Goal: Task Accomplishment & Management: Manage account settings

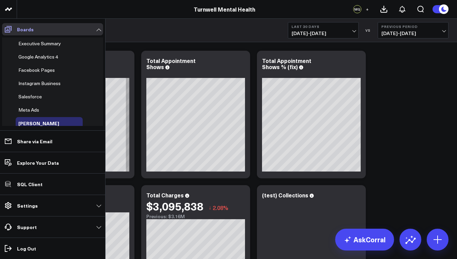
click at [56, 30] on link "Boards" at bounding box center [52, 29] width 101 height 12
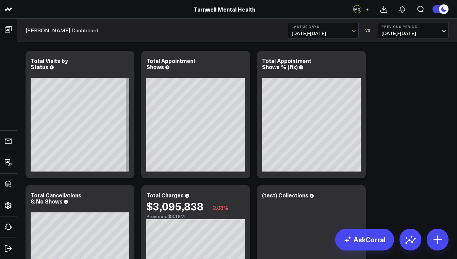
click at [232, 12] on link "Turnwell Mental Health" at bounding box center [225, 8] width 62 height 7
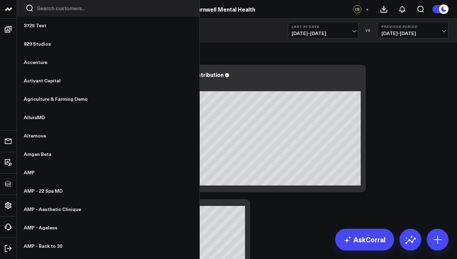
click at [7, 11] on icon at bounding box center [8, 9] width 8 height 8
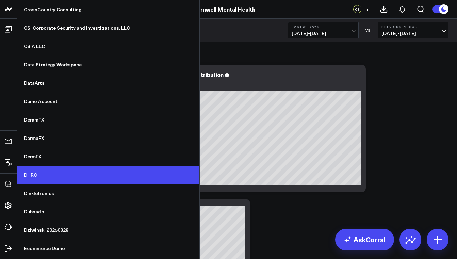
scroll to position [2005, 0]
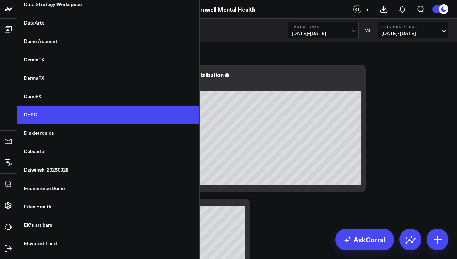
click at [38, 114] on link "DHRC" at bounding box center [108, 114] width 182 height 18
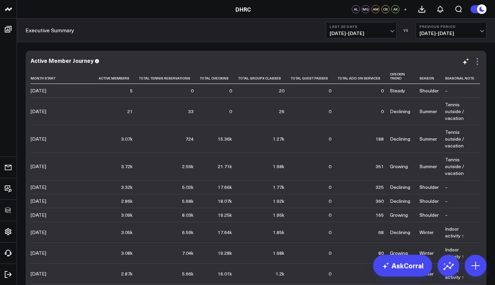
click at [456, 61] on icon at bounding box center [477, 61] width 8 height 8
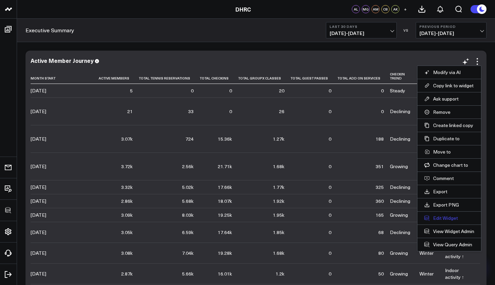
click at [450, 218] on button "Edit Widget" at bounding box center [449, 218] width 50 height 6
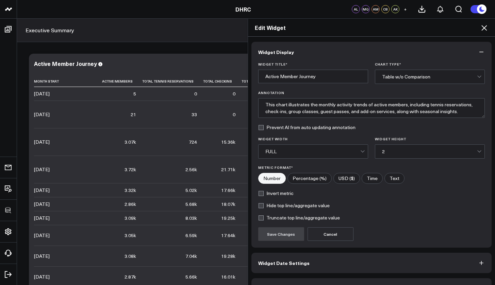
scroll to position [18, 0]
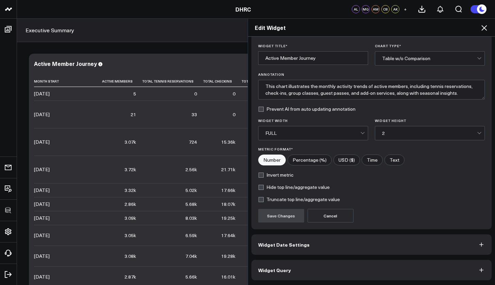
click at [326, 258] on button "Widget Query" at bounding box center [371, 270] width 240 height 20
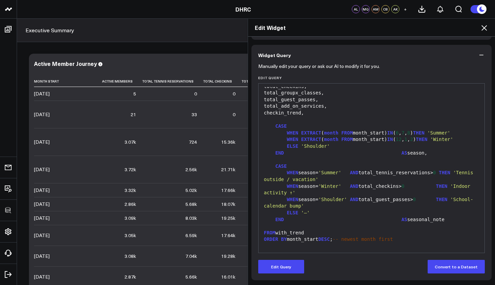
scroll to position [900, 0]
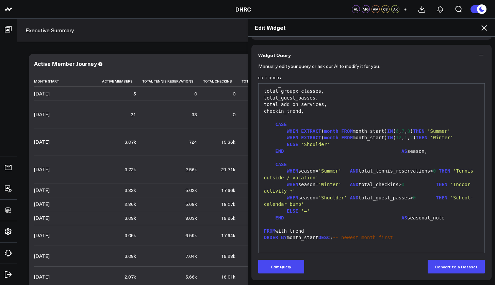
click at [315, 234] on div "FROM with_trend" at bounding box center [371, 231] width 219 height 7
click at [279, 258] on button "Edit Query" at bounding box center [281, 267] width 46 height 14
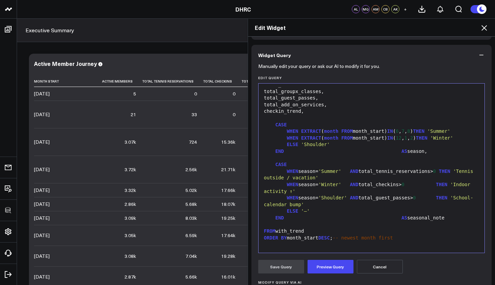
click at [318, 229] on div at bounding box center [371, 225] width 219 height 7
click at [316, 231] on div "FROM with_trend" at bounding box center [371, 231] width 219 height 7
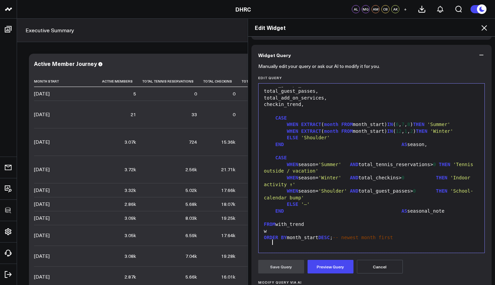
click at [456, 26] on icon at bounding box center [484, 28] width 8 height 8
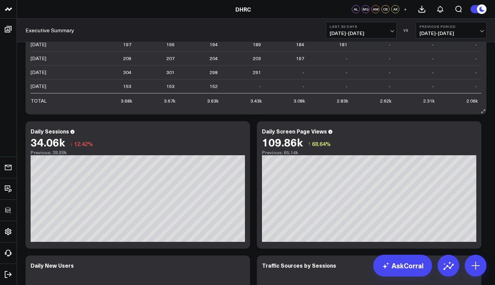
scroll to position [612, 0]
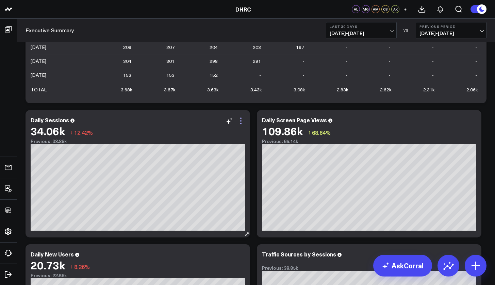
click at [242, 121] on icon at bounding box center [241, 121] width 8 height 8
click at [376, 28] on b "Last 30 Days" at bounding box center [361, 26] width 63 height 4
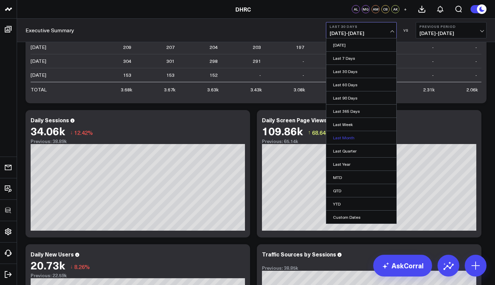
scroll to position [667, 0]
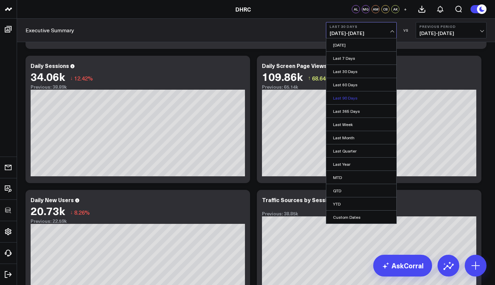
click at [351, 100] on link "Last 90 Days" at bounding box center [361, 97] width 70 height 13
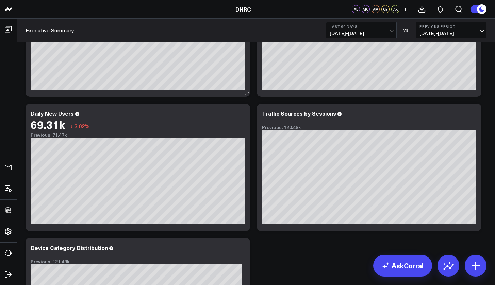
scroll to position [877, 0]
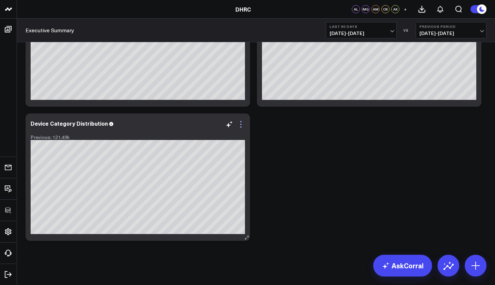
click at [241, 125] on icon at bounding box center [241, 124] width 8 height 8
click at [359, 29] on button "Last 90 Days [DATE] - [DATE]" at bounding box center [361, 30] width 71 height 16
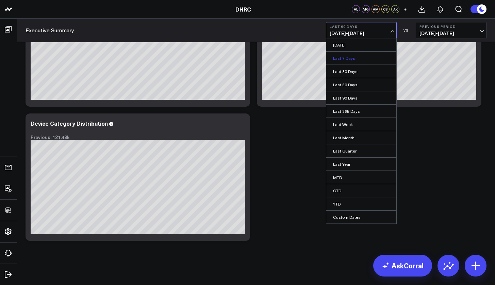
click at [348, 60] on link "Last 7 Days" at bounding box center [361, 58] width 70 height 13
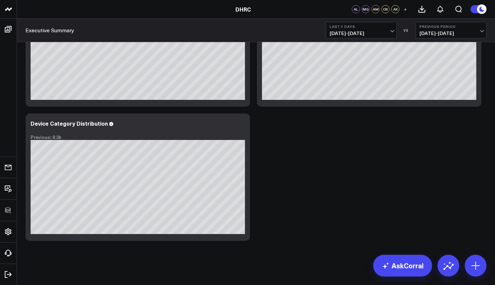
click at [353, 36] on span "[DATE] - [DATE]" at bounding box center [361, 33] width 63 height 5
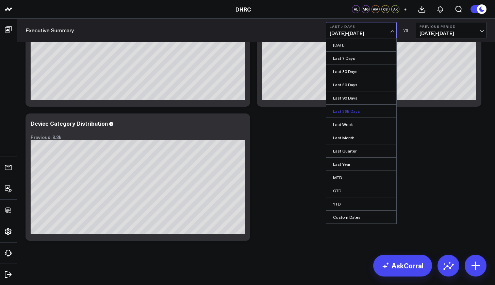
click at [344, 110] on link "Last 365 Days" at bounding box center [361, 111] width 70 height 13
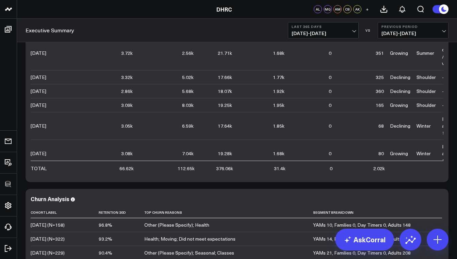
click at [344, 31] on span "[DATE] - [DATE]" at bounding box center [322, 33] width 63 height 5
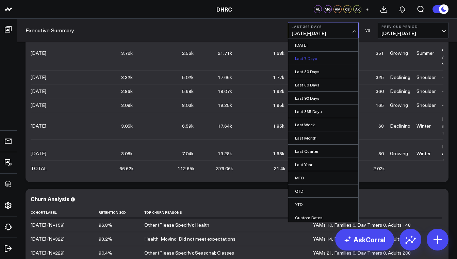
click at [324, 56] on link "Last 7 Days" at bounding box center [323, 58] width 70 height 13
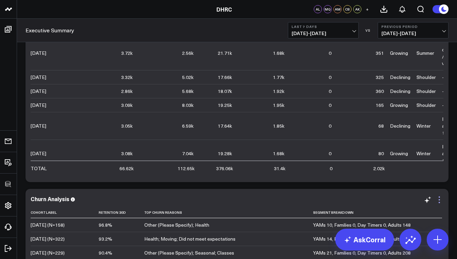
click at [442, 201] on icon at bounding box center [439, 200] width 8 height 8
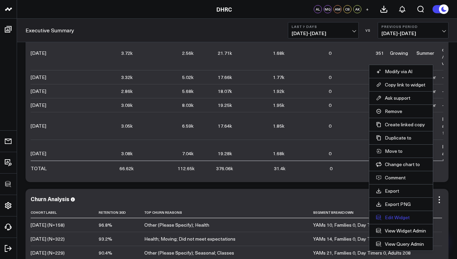
click at [404, 218] on button "Edit Widget" at bounding box center [401, 217] width 50 height 6
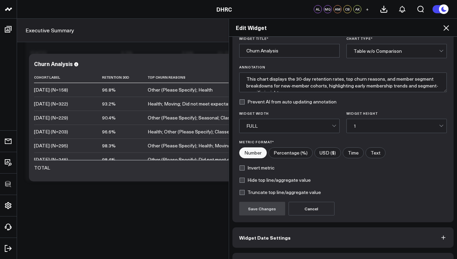
scroll to position [45, 0]
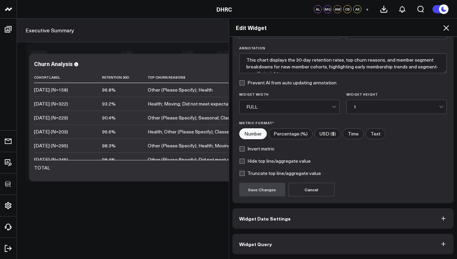
click at [280, 223] on button "Widget Date Settings" at bounding box center [342, 218] width 221 height 20
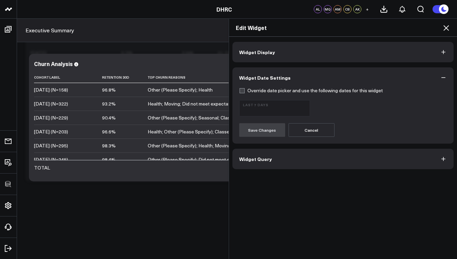
scroll to position [0, 0]
click at [266, 153] on button "Widget Query" at bounding box center [342, 159] width 221 height 20
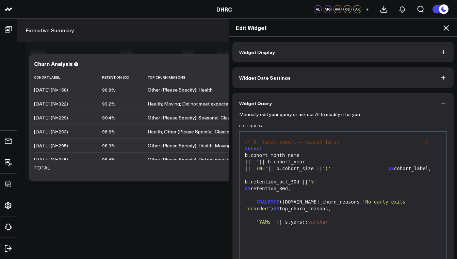
scroll to position [74, 0]
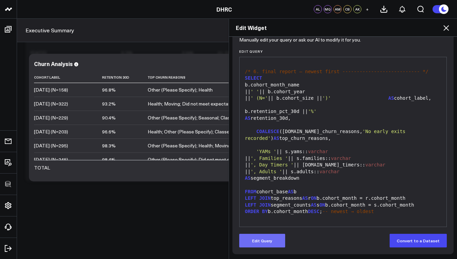
click at [274, 238] on button "Edit Query" at bounding box center [262, 241] width 46 height 14
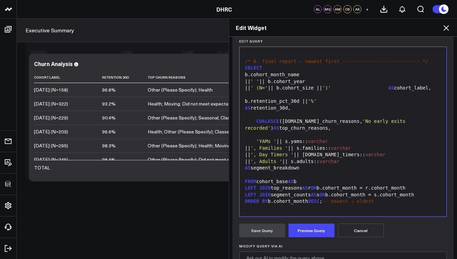
scroll to position [100, 0]
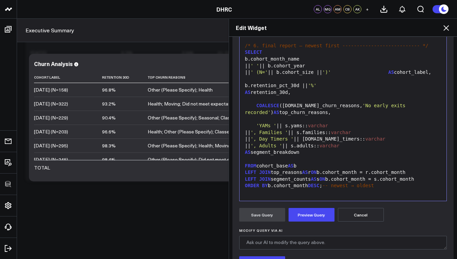
click at [449, 30] on icon at bounding box center [446, 28] width 8 height 8
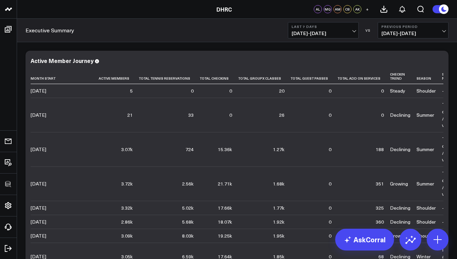
click at [328, 32] on span "[DATE] - [DATE]" at bounding box center [322, 33] width 63 height 5
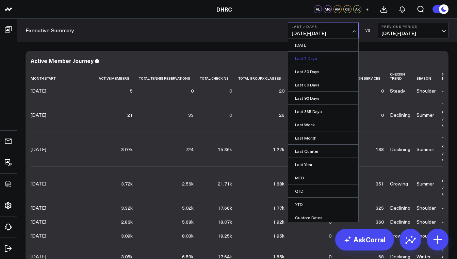
click at [323, 55] on link "Last 7 Days" at bounding box center [323, 58] width 70 height 13
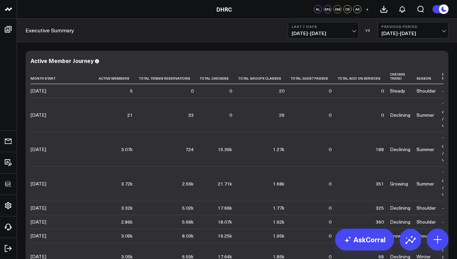
click at [326, 31] on span "[DATE] - [DATE]" at bounding box center [322, 33] width 63 height 5
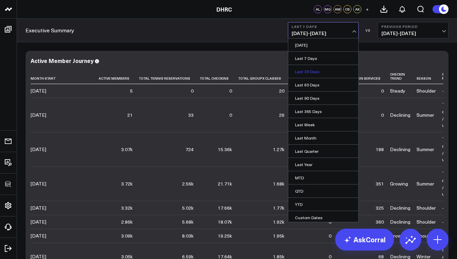
click at [320, 73] on link "Last 30 Days" at bounding box center [323, 71] width 70 height 13
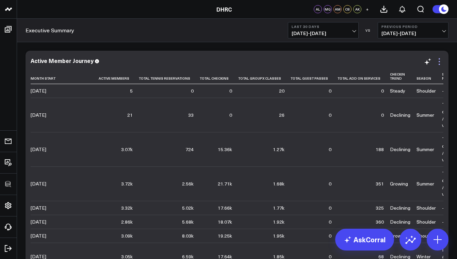
click at [440, 65] on icon at bounding box center [439, 61] width 8 height 8
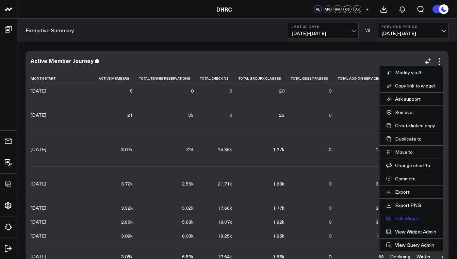
click at [413, 220] on button "Edit Widget" at bounding box center [411, 218] width 50 height 6
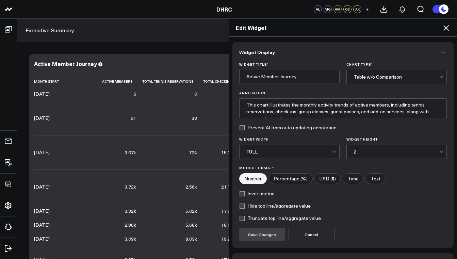
scroll to position [45, 0]
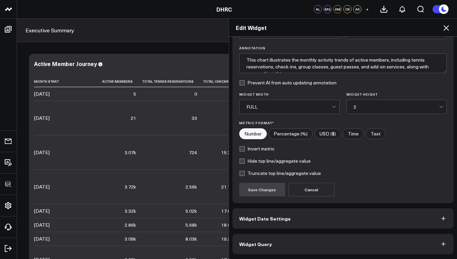
click at [336, 245] on button "Widget Query" at bounding box center [342, 244] width 221 height 20
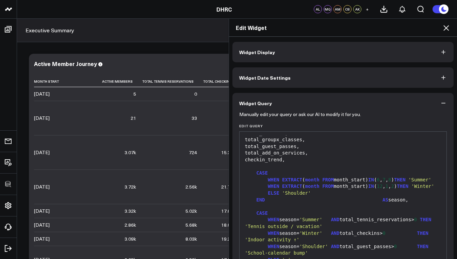
scroll to position [74, 0]
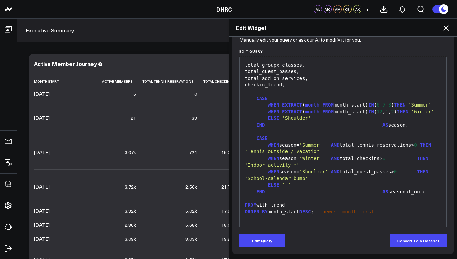
click at [292, 206] on div "FROM with_trend" at bounding box center [343, 205] width 200 height 7
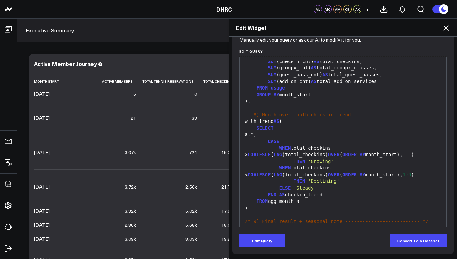
scroll to position [783, 0]
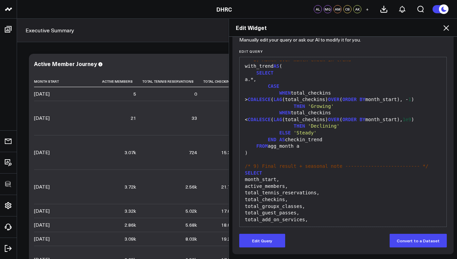
click at [445, 29] on icon at bounding box center [446, 28] width 8 height 8
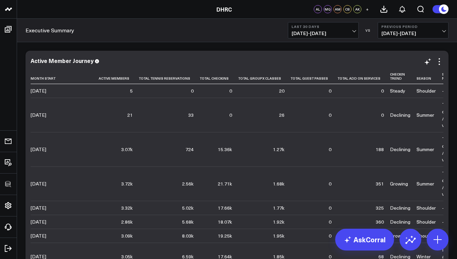
scroll to position [52, 0]
